Goal: Navigation & Orientation: Find specific page/section

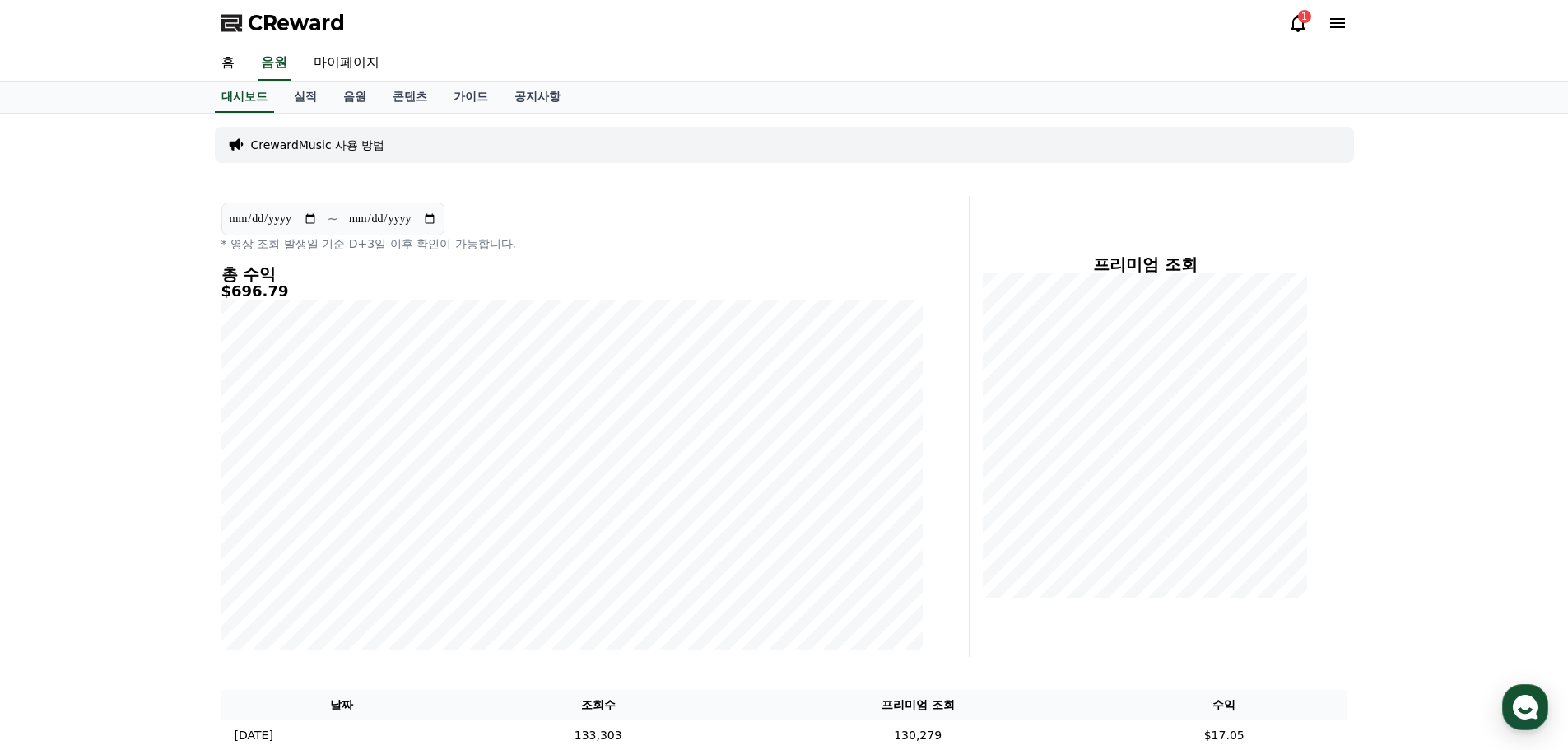
click at [1287, 19] on div "CReward 1" at bounding box center [784, 23] width 1152 height 46
click at [1293, 24] on icon at bounding box center [1298, 24] width 15 height 17
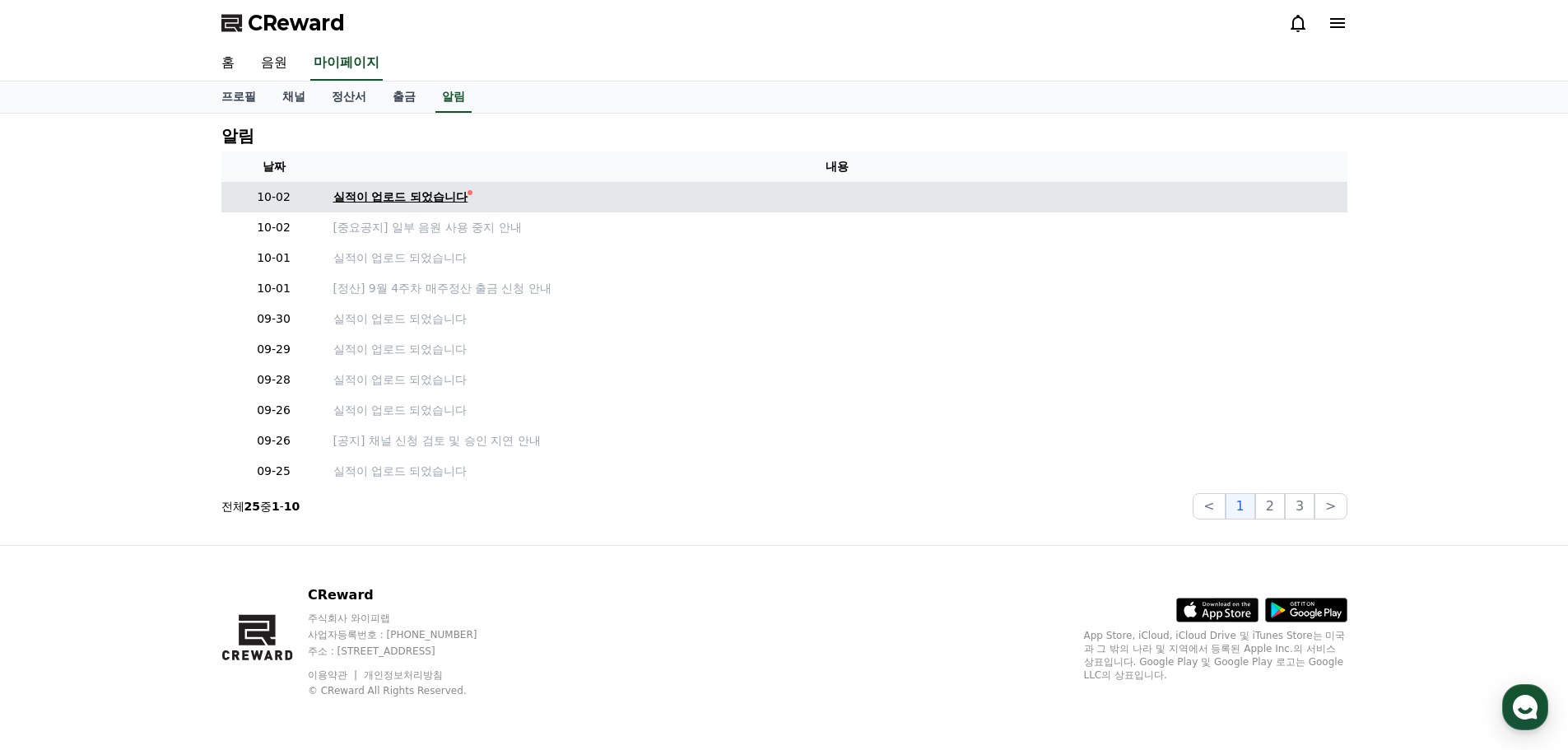
click at [426, 198] on div "실적이 업로드 되었습니다" at bounding box center [400, 197] width 135 height 17
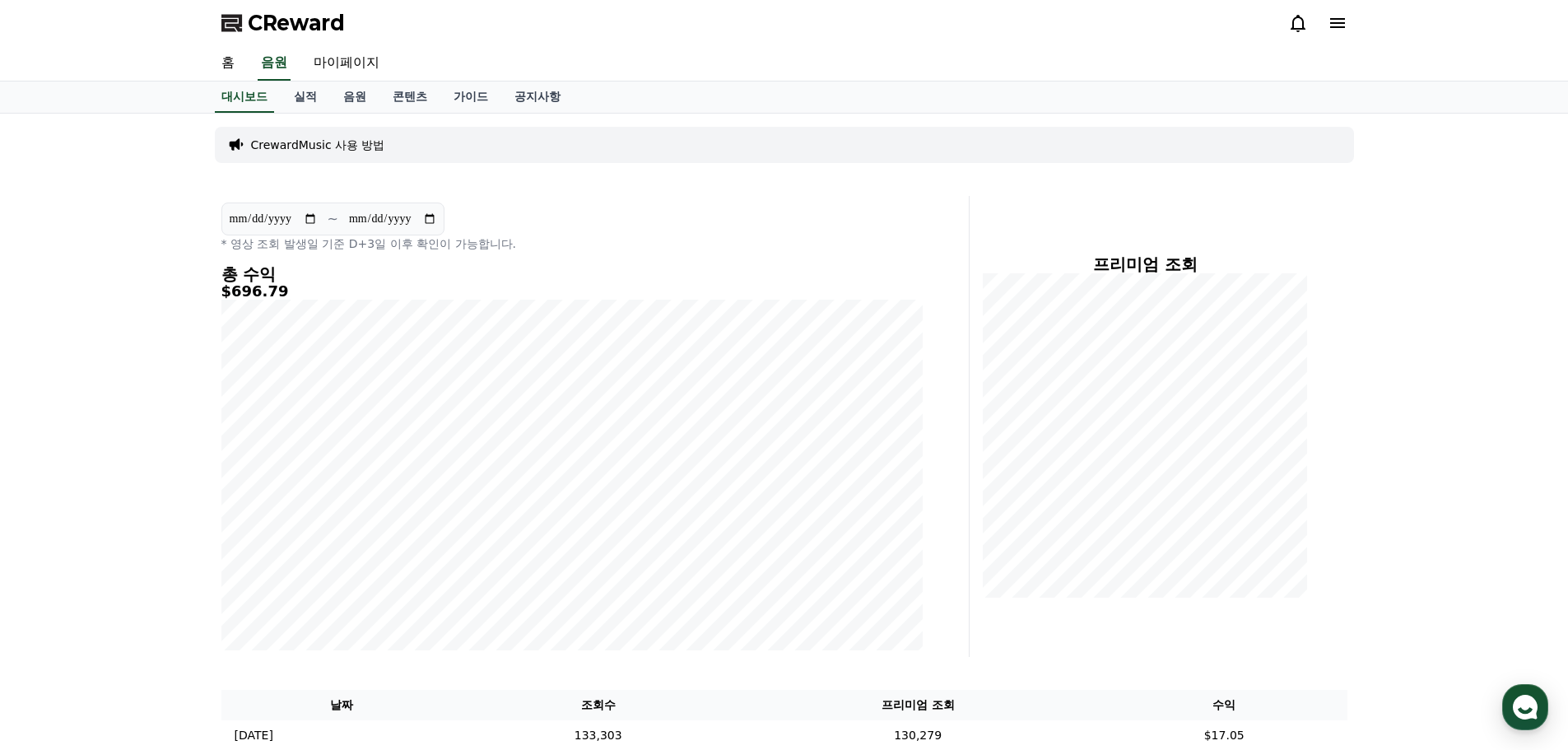
click at [1297, 24] on icon at bounding box center [1298, 23] width 20 height 20
